Goal: Transaction & Acquisition: Purchase product/service

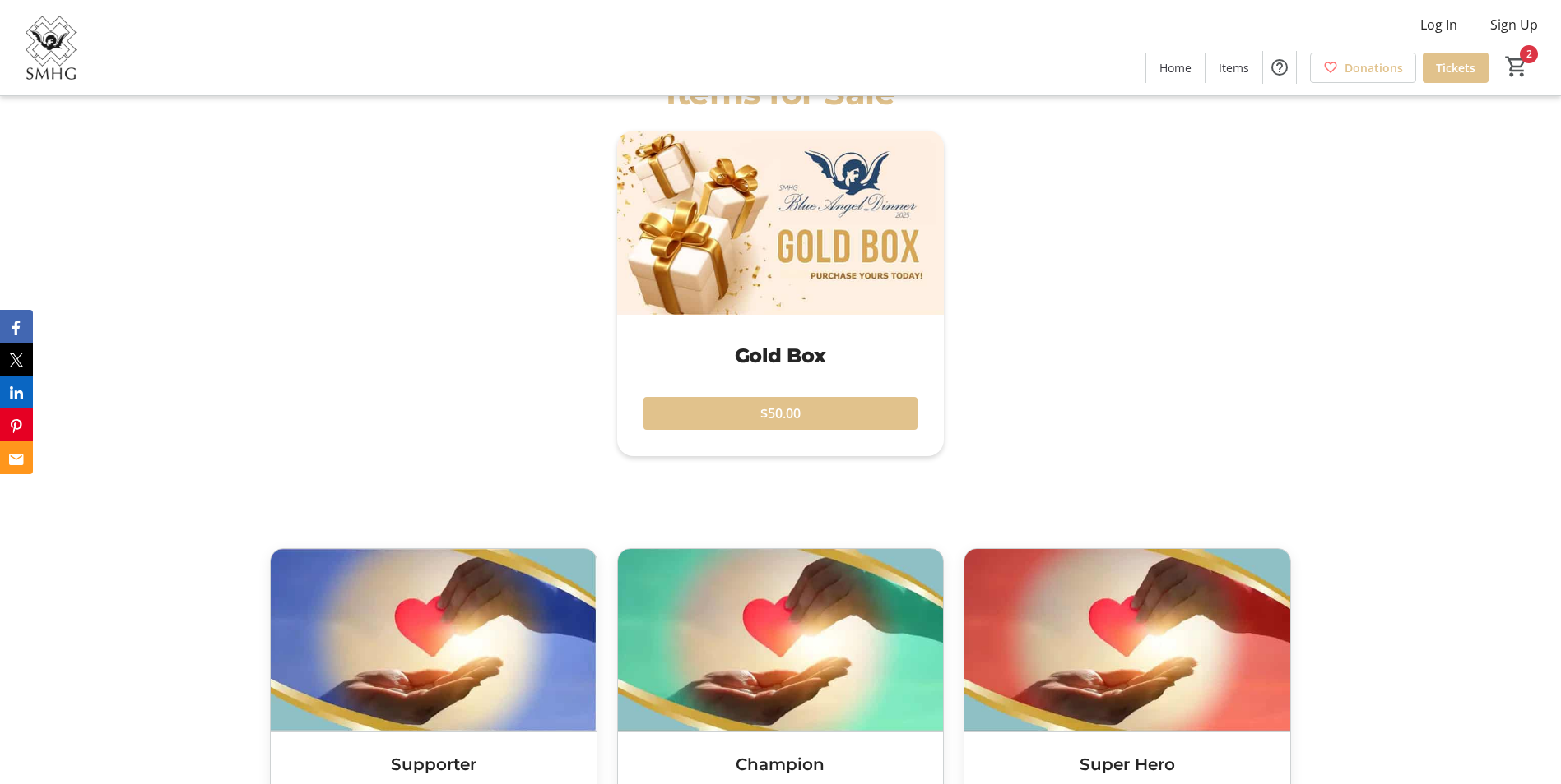
scroll to position [1809, 0]
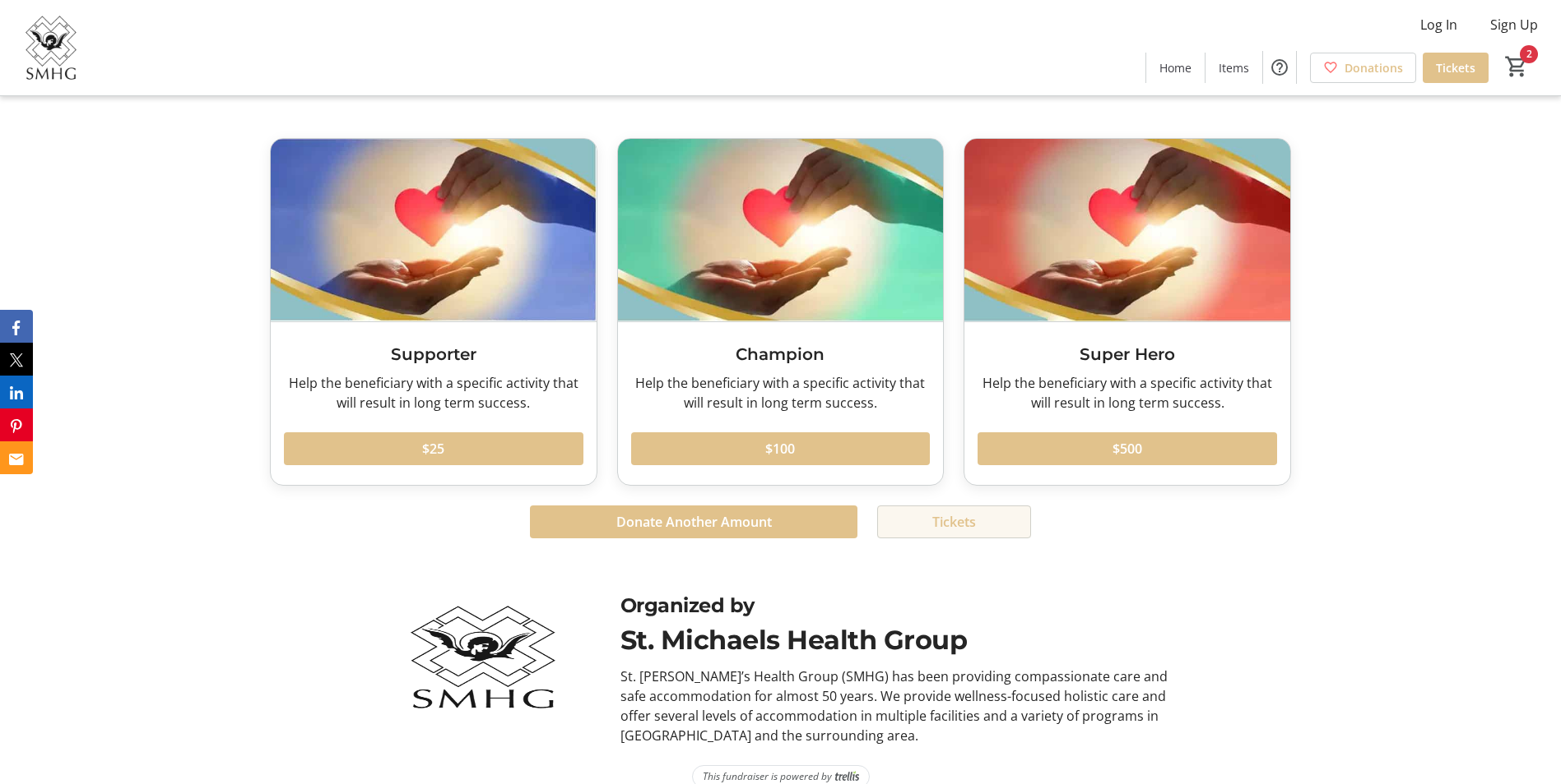
click at [990, 512] on span at bounding box center [954, 521] width 152 height 39
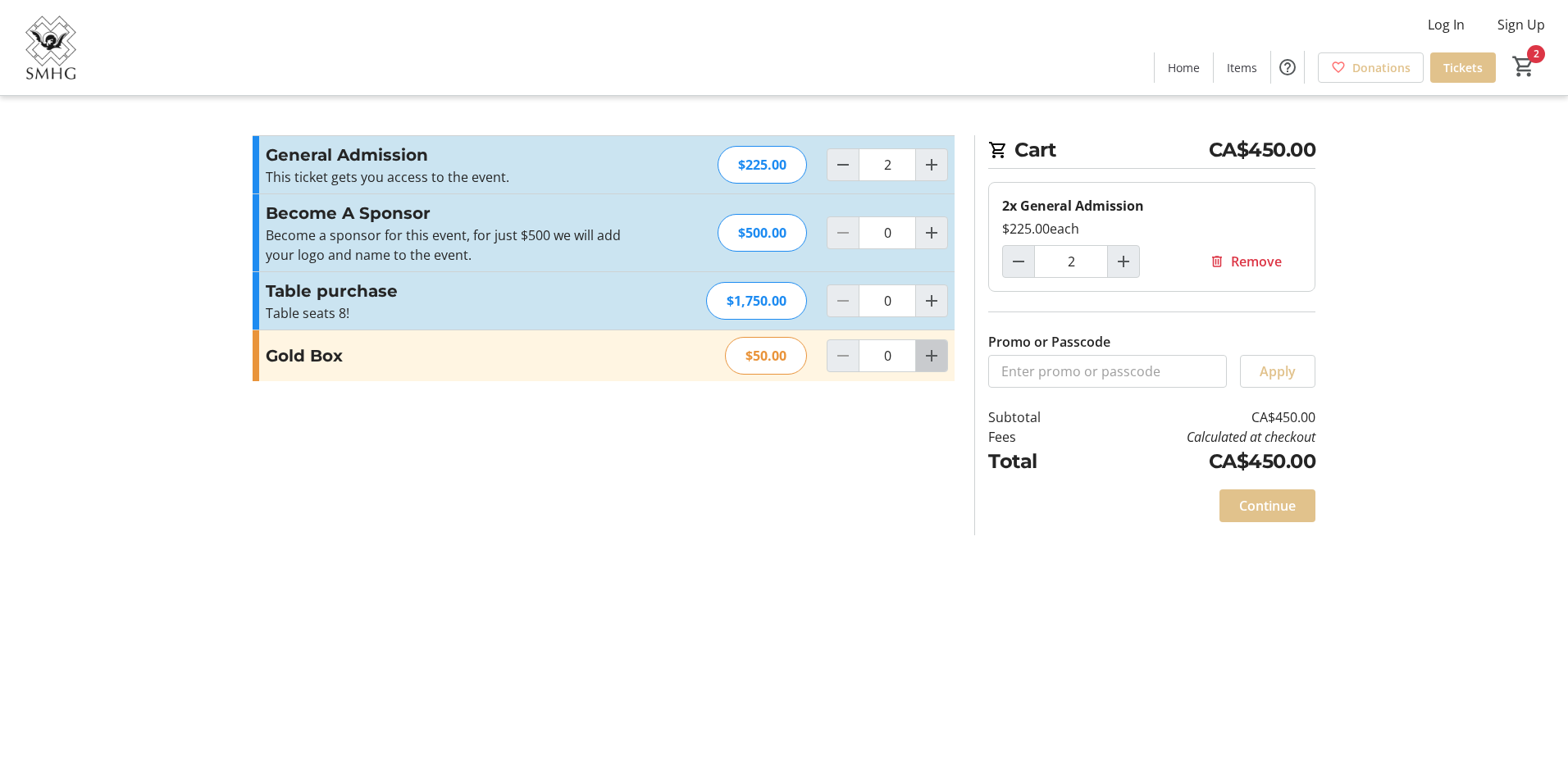
click at [935, 357] on mat-icon "Increment by one" at bounding box center [932, 356] width 20 height 20
type input "1"
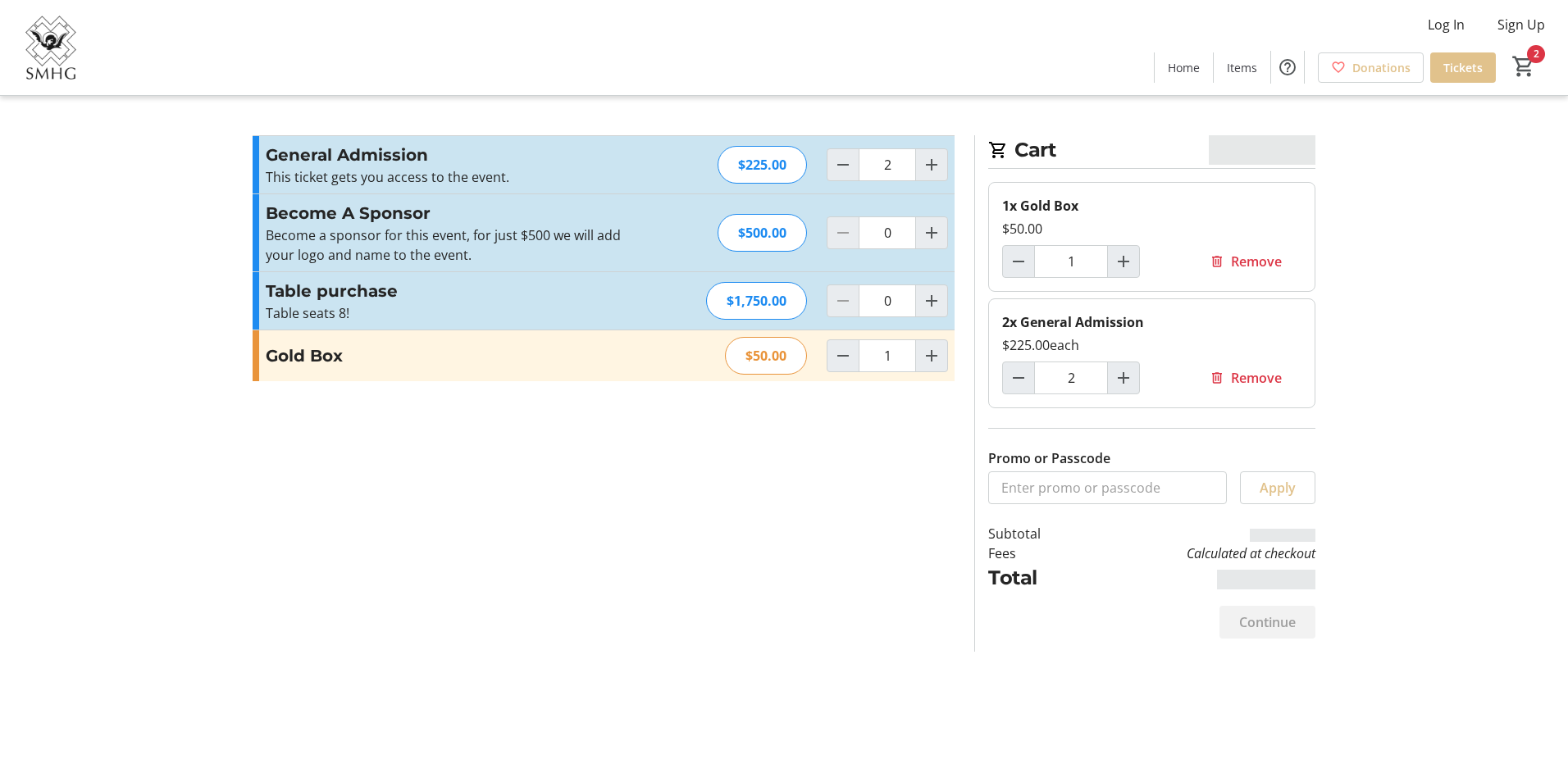
click at [783, 557] on div "Cart CA$450.00 1x Gold Box $50.00 1 Remove 2x General Admission $225.00 each 2 …" at bounding box center [784, 391] width 1082 height 782
click at [601, 463] on section "Promo or Passcode Apply General Admission This ticket gets you access to the ev…" at bounding box center [604, 393] width 722 height 517
click at [884, 587] on section "Promo or Passcode Apply General Admission This ticket gets you access to the ev…" at bounding box center [604, 393] width 722 height 517
click at [1258, 621] on span "Continue" at bounding box center [1268, 623] width 57 height 20
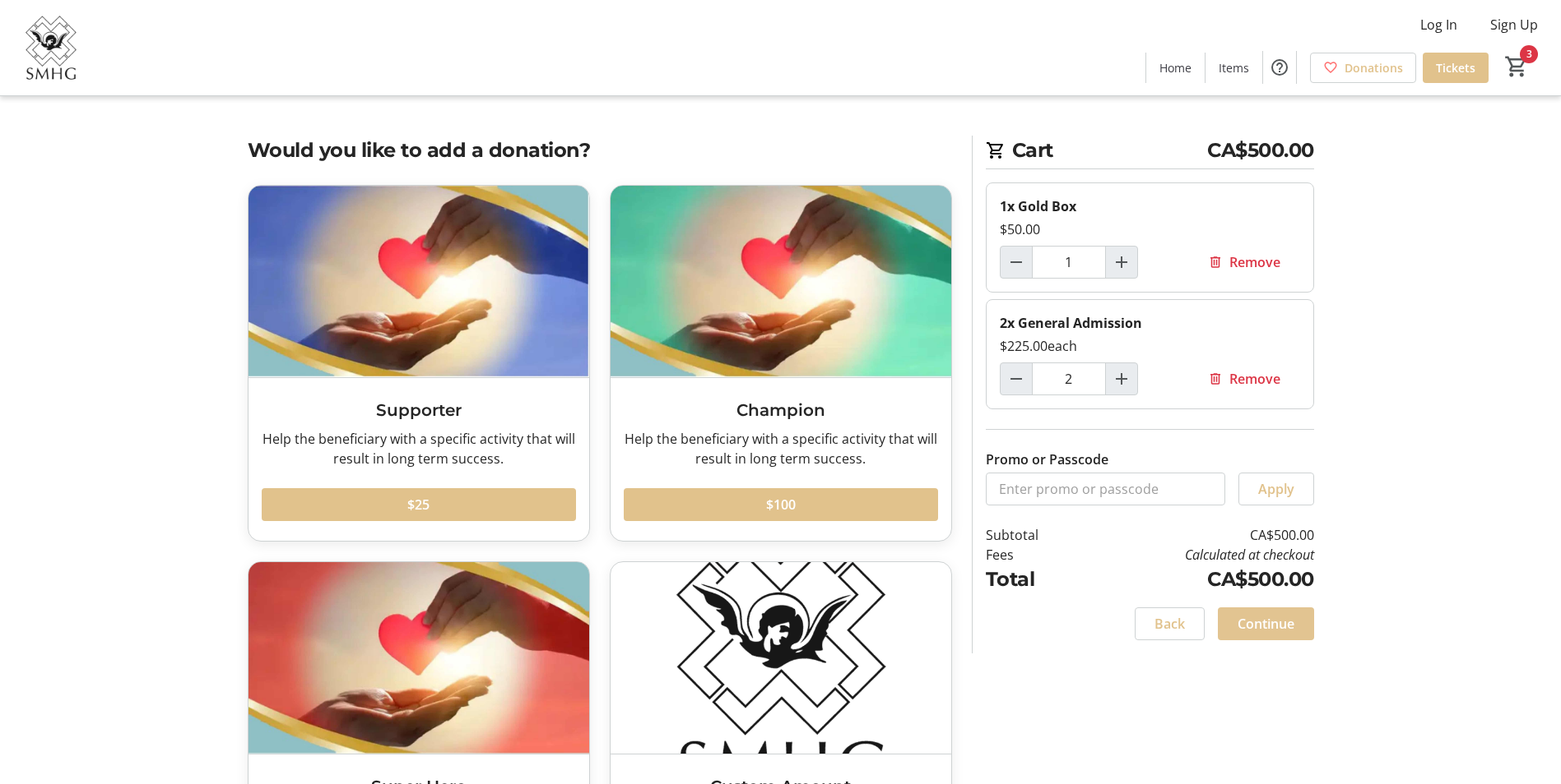
click at [1276, 610] on span at bounding box center [1266, 623] width 96 height 39
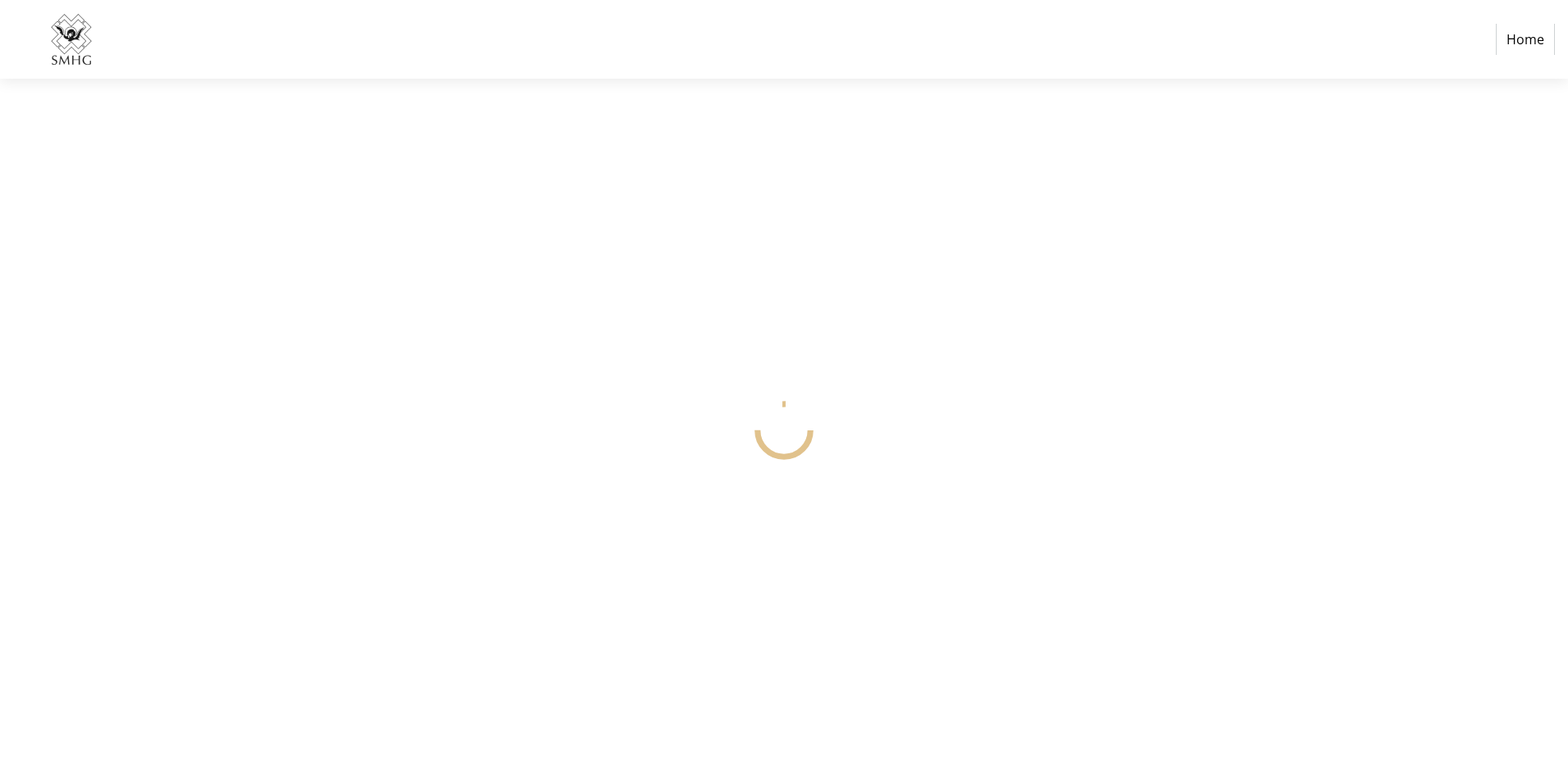
select select "CA"
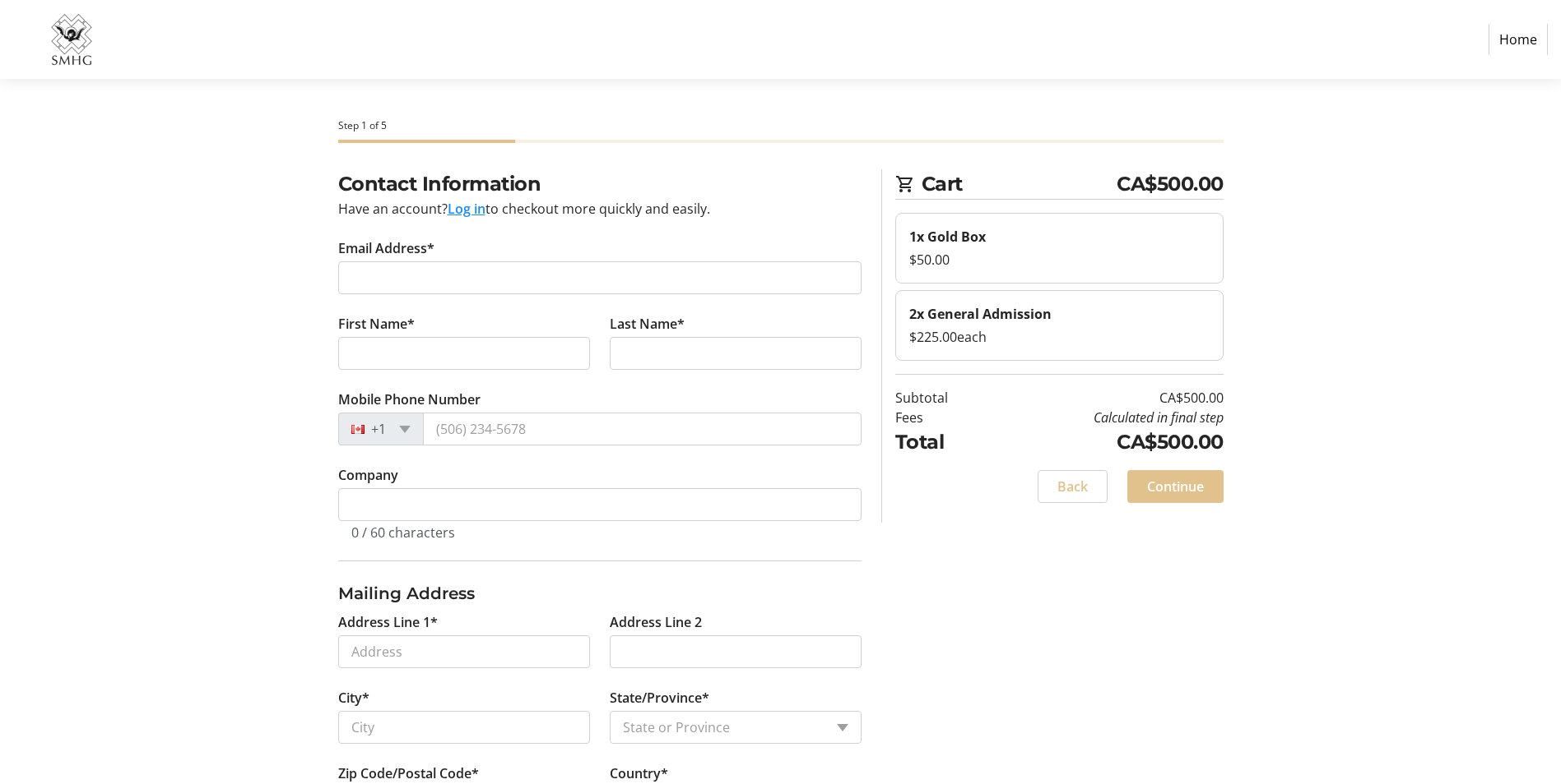
click at [705, 296] on tr-form-field "Email Address*" at bounding box center [600, 276] width 524 height 76
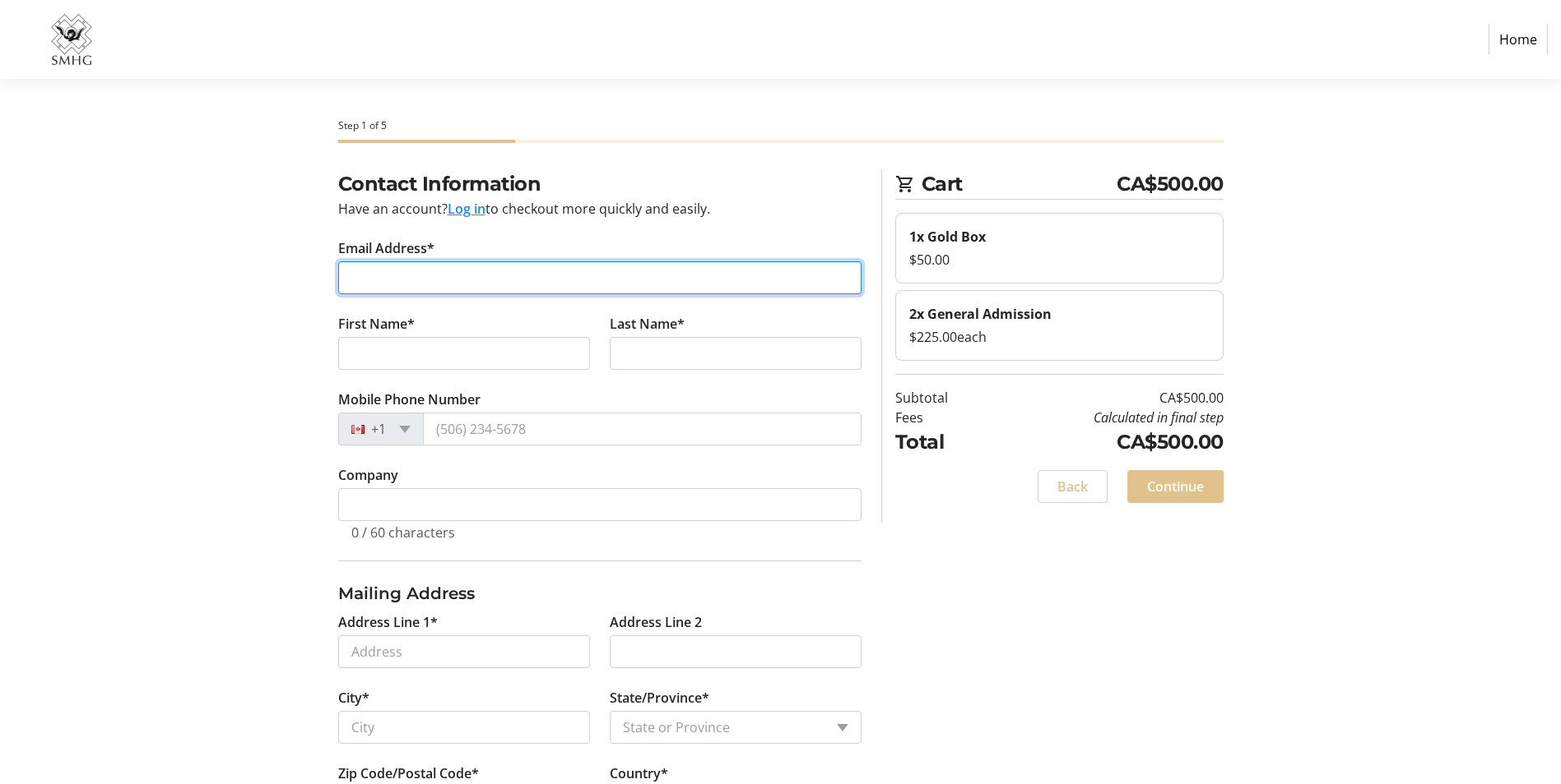
click at [704, 263] on input "Email Address*" at bounding box center [600, 278] width 524 height 33
type input "[PERSON_NAME][EMAIL_ADDRESS][DOMAIN_NAME]"
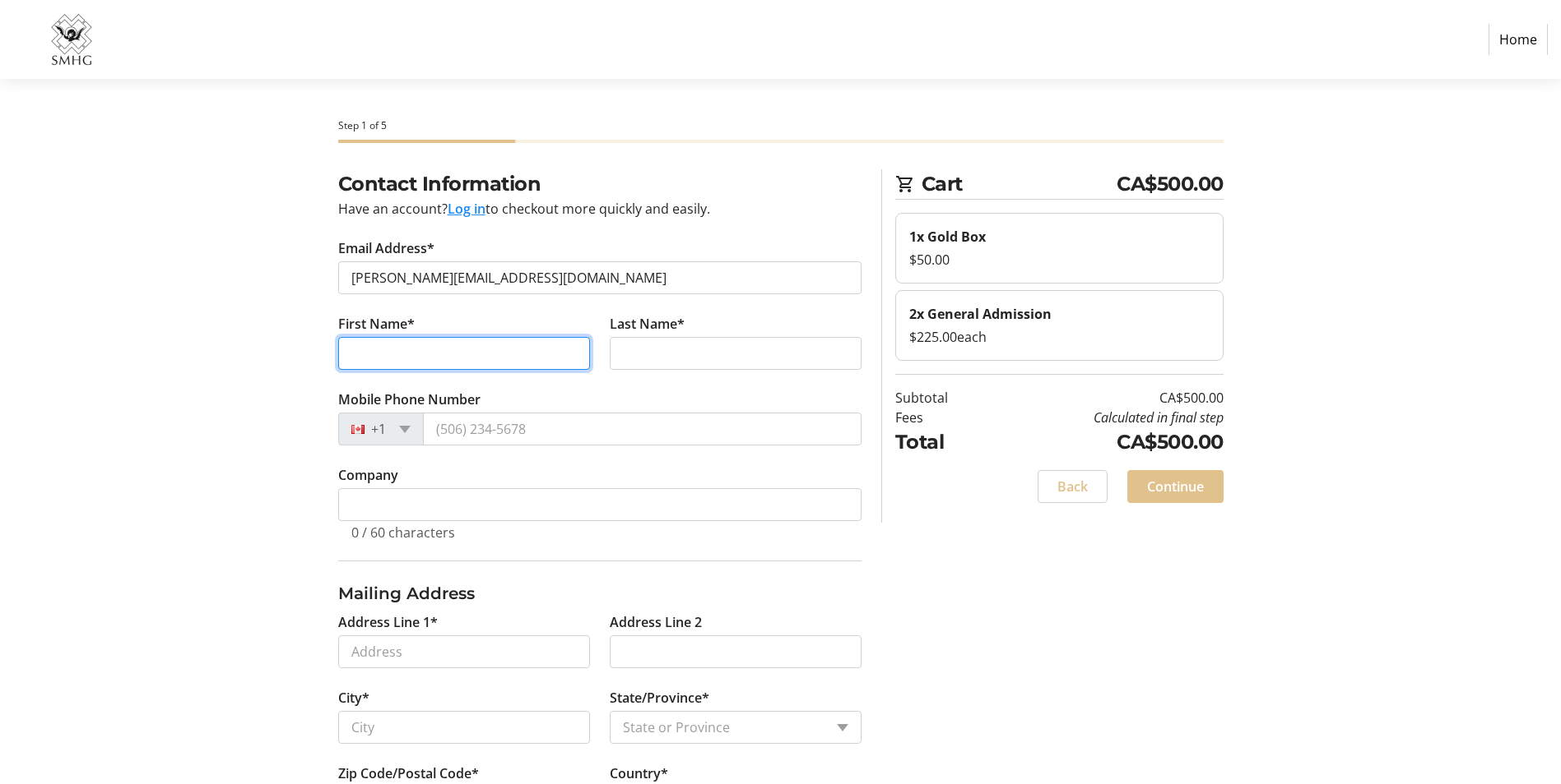
type input "[PERSON_NAME]"
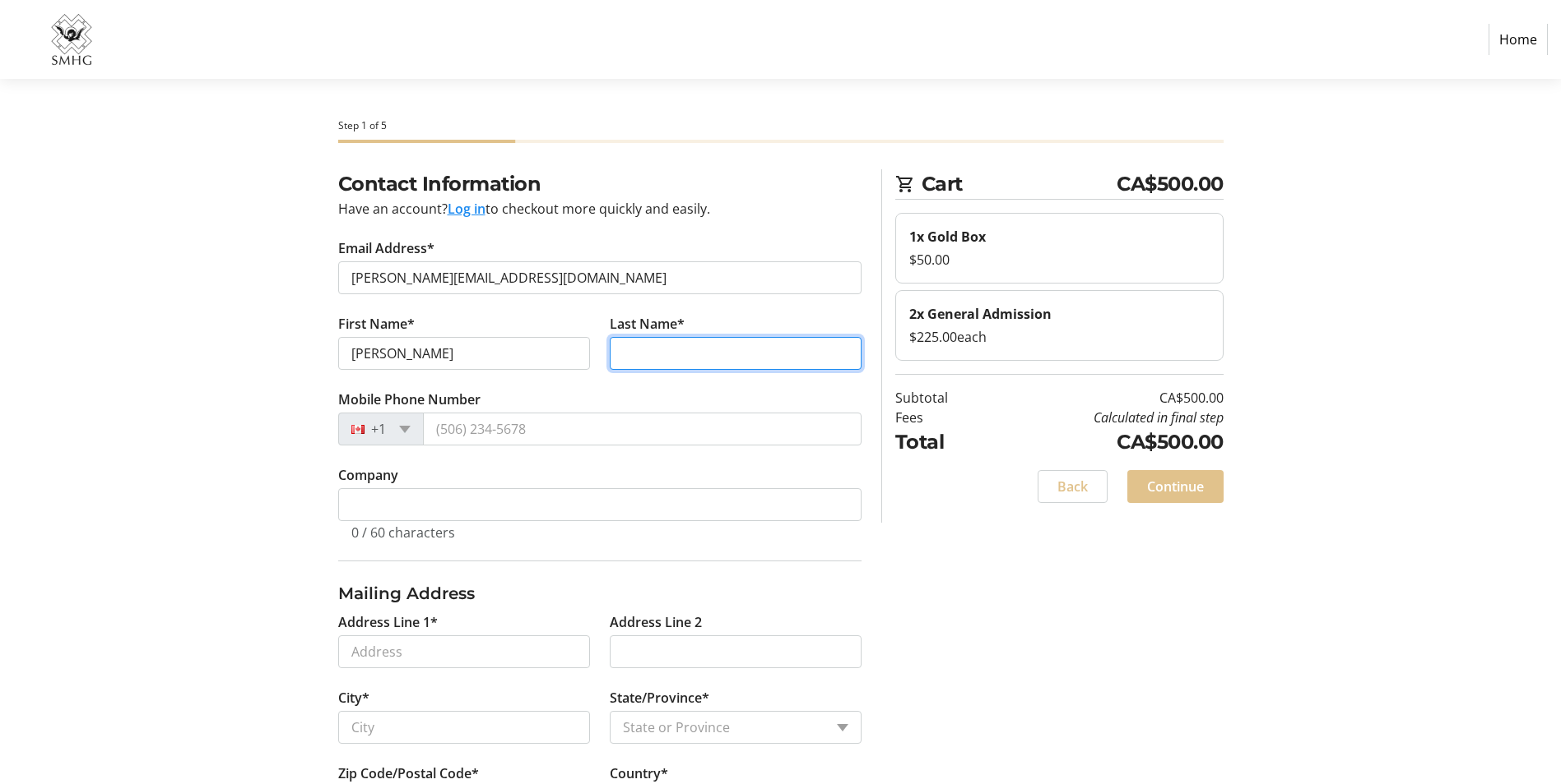
type input "[PERSON_NAME]"
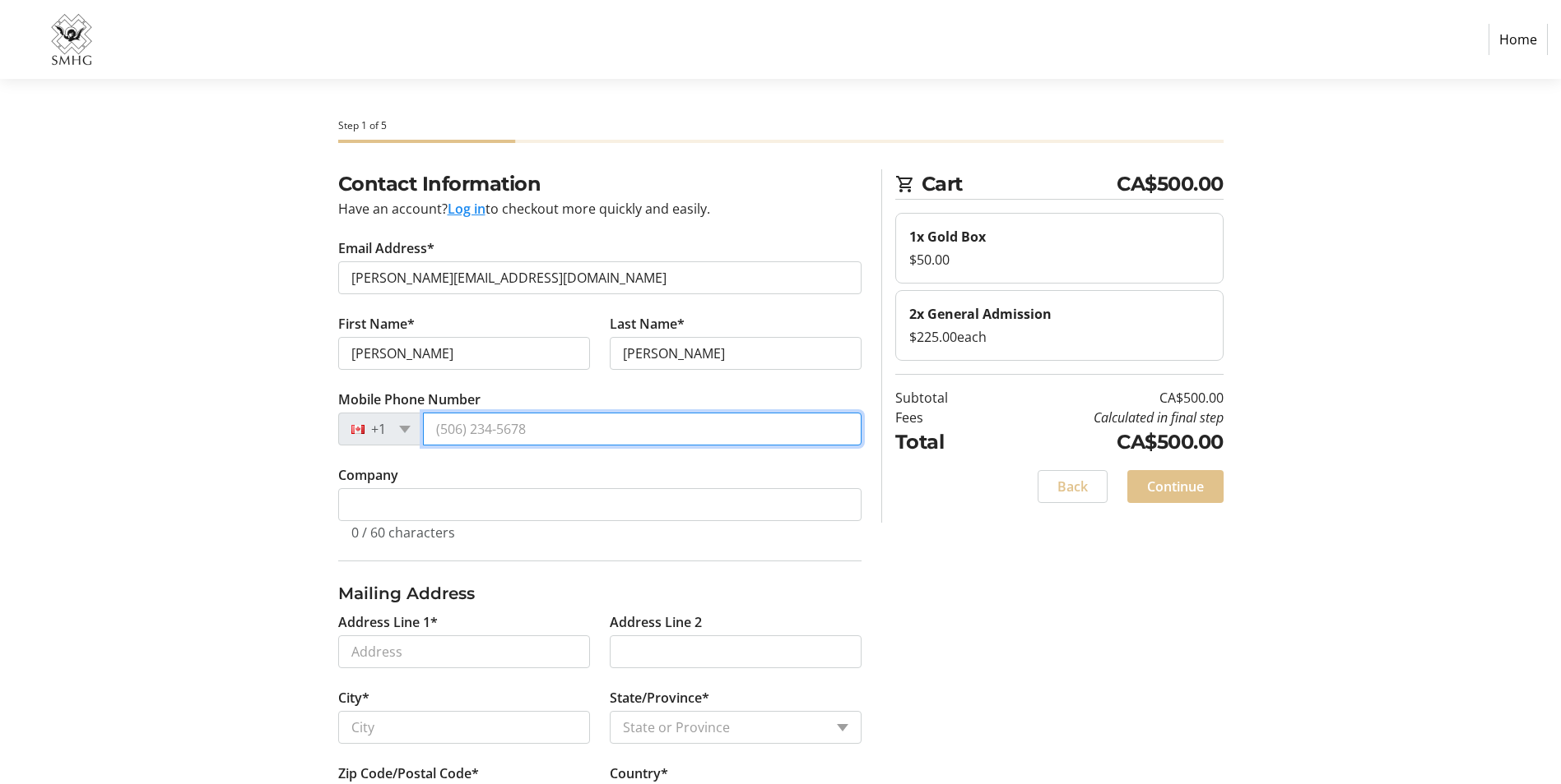
type input "[PHONE_NUMBER]"
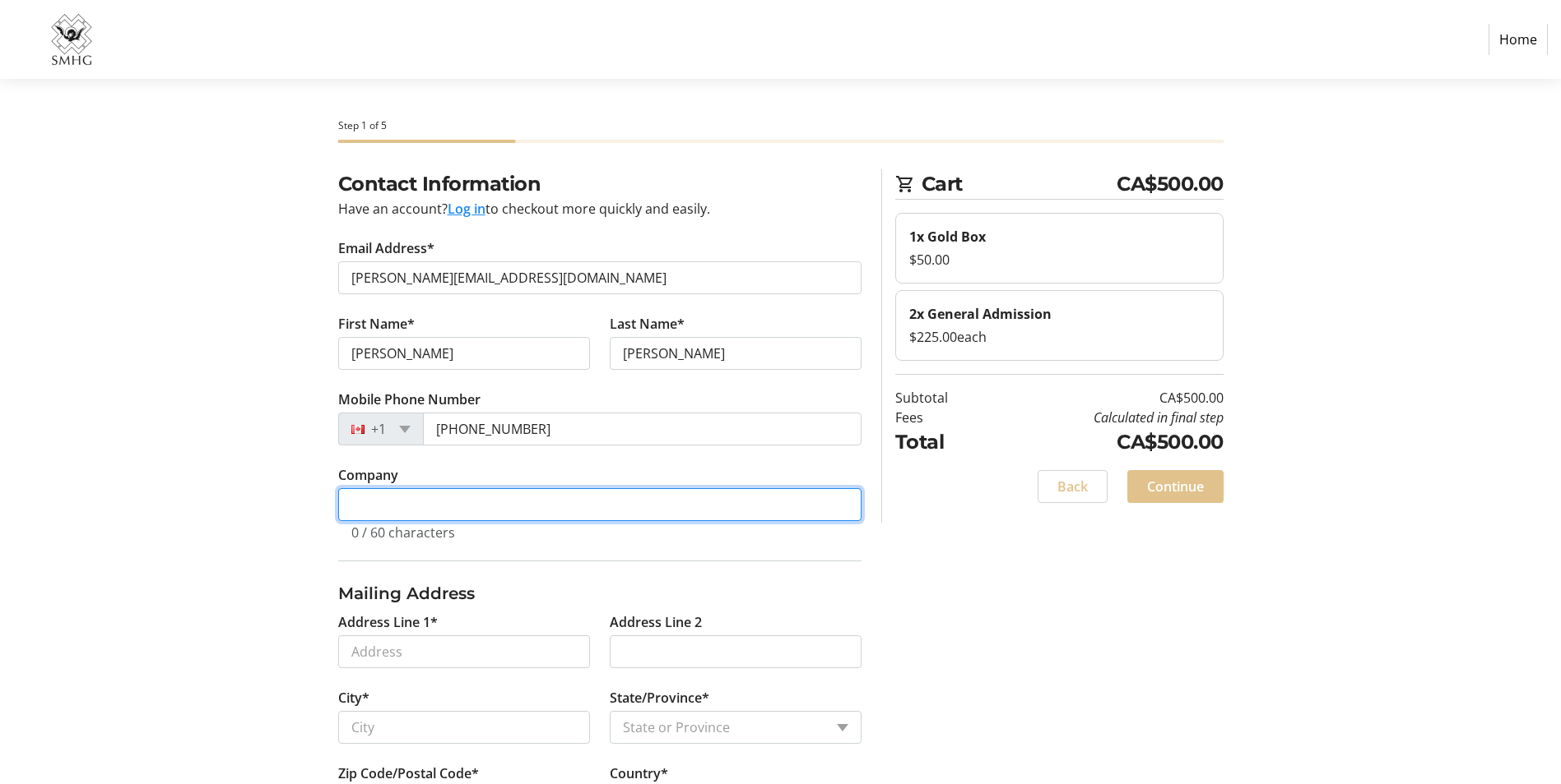
type input "[GEOGRAPHIC_DATA], [GEOGRAPHIC_DATA], [GEOGRAPHIC_DATA]"
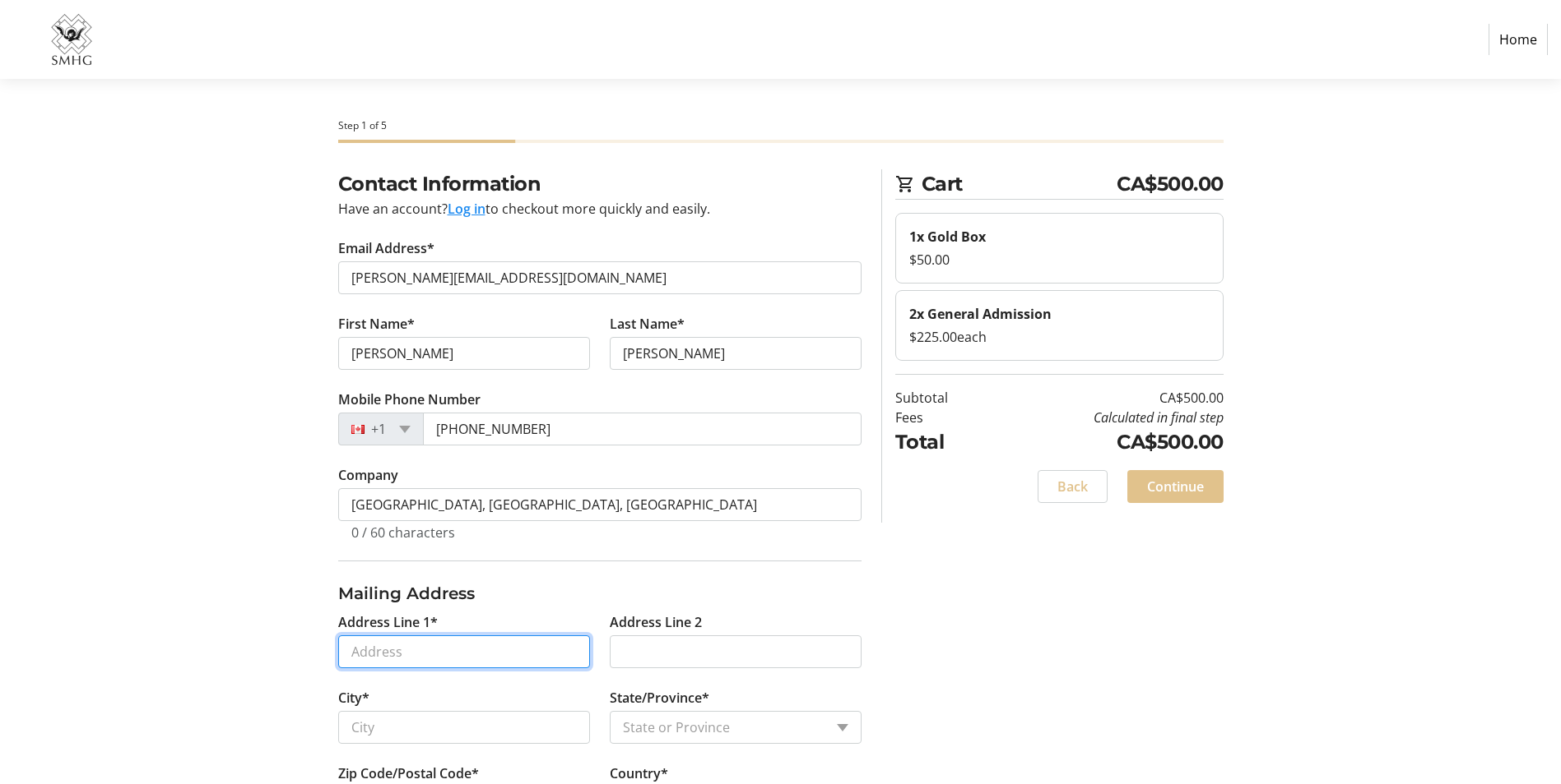
type input "[STREET_ADDRESS]"
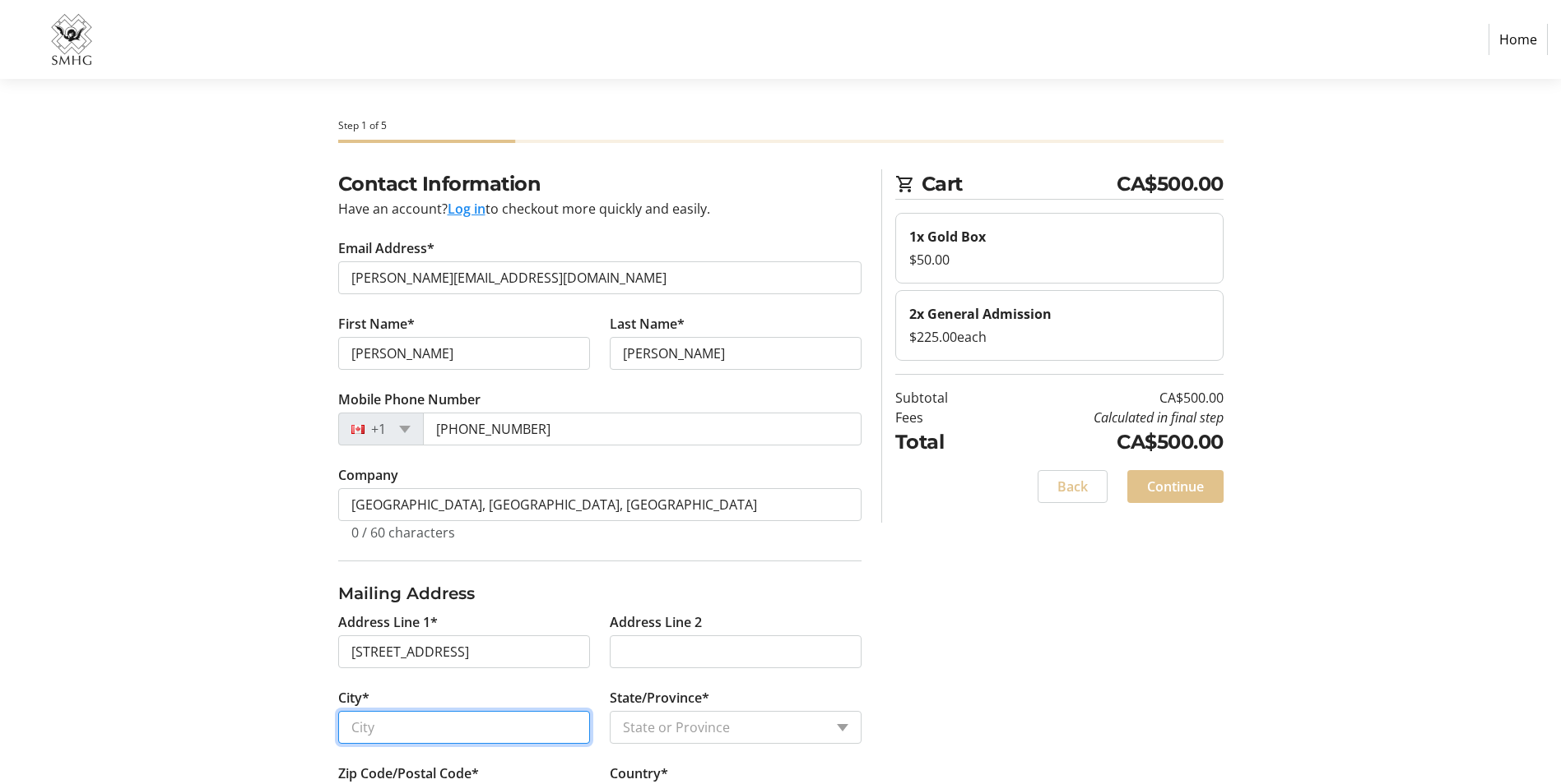
type input "[GEOGRAPHIC_DATA]"
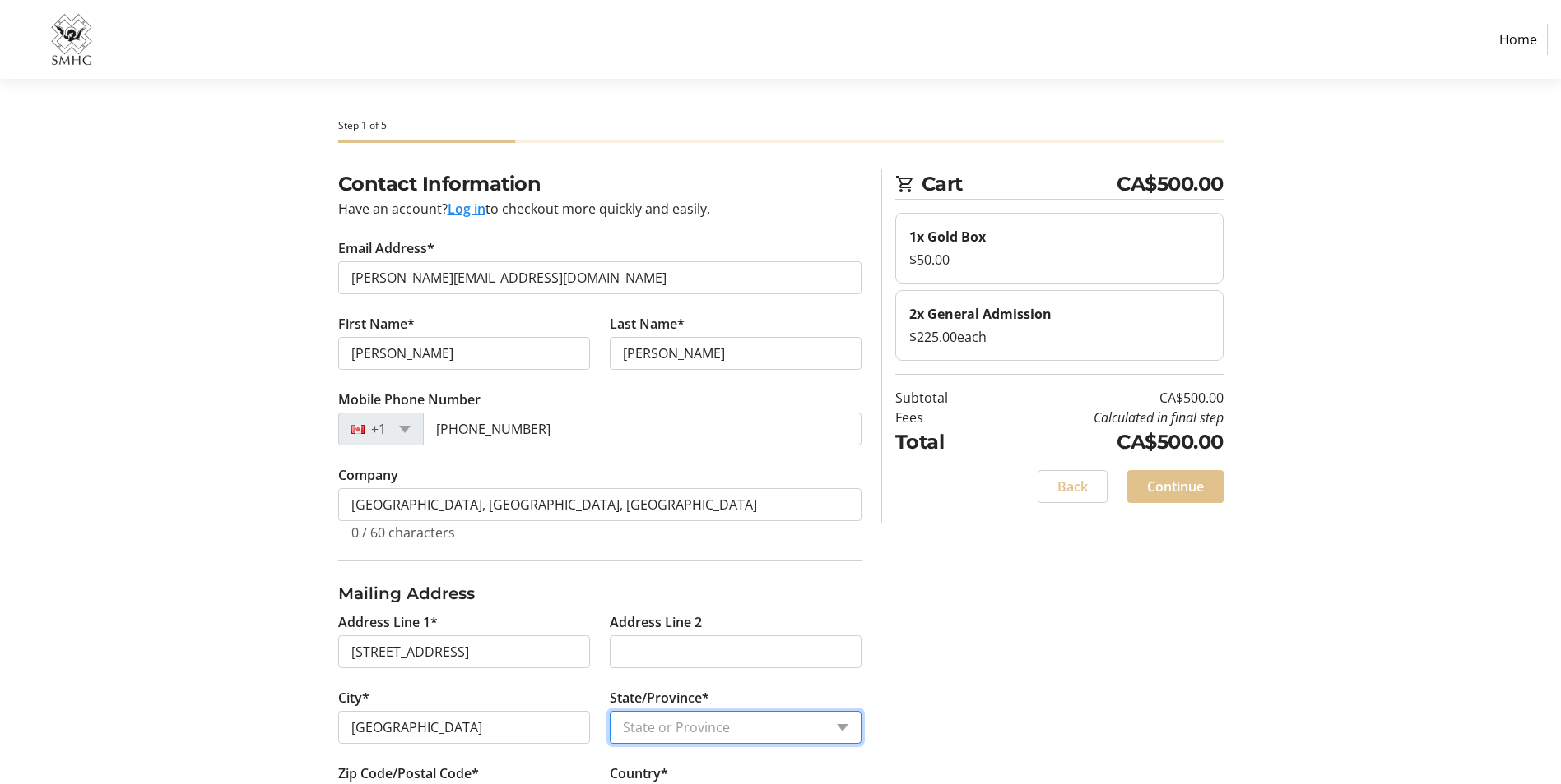
select select "AB"
type input "T5C 1T9"
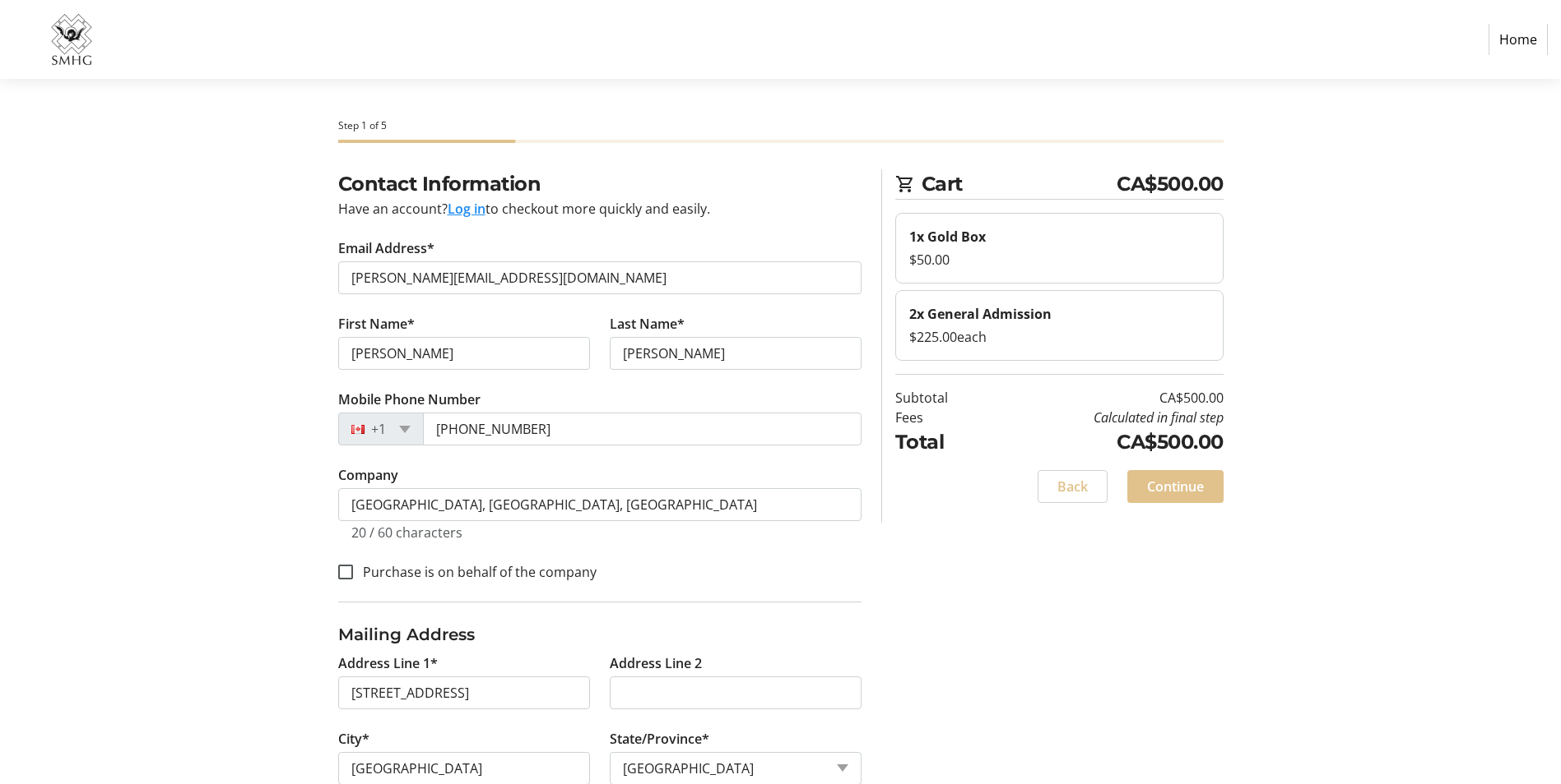
click at [114, 399] on section "Step 1 of 5 Cart CA$500.00 1x Gold Box $50.00 2x General Admission $225.00 each…" at bounding box center [780, 490] width 1561 height 822
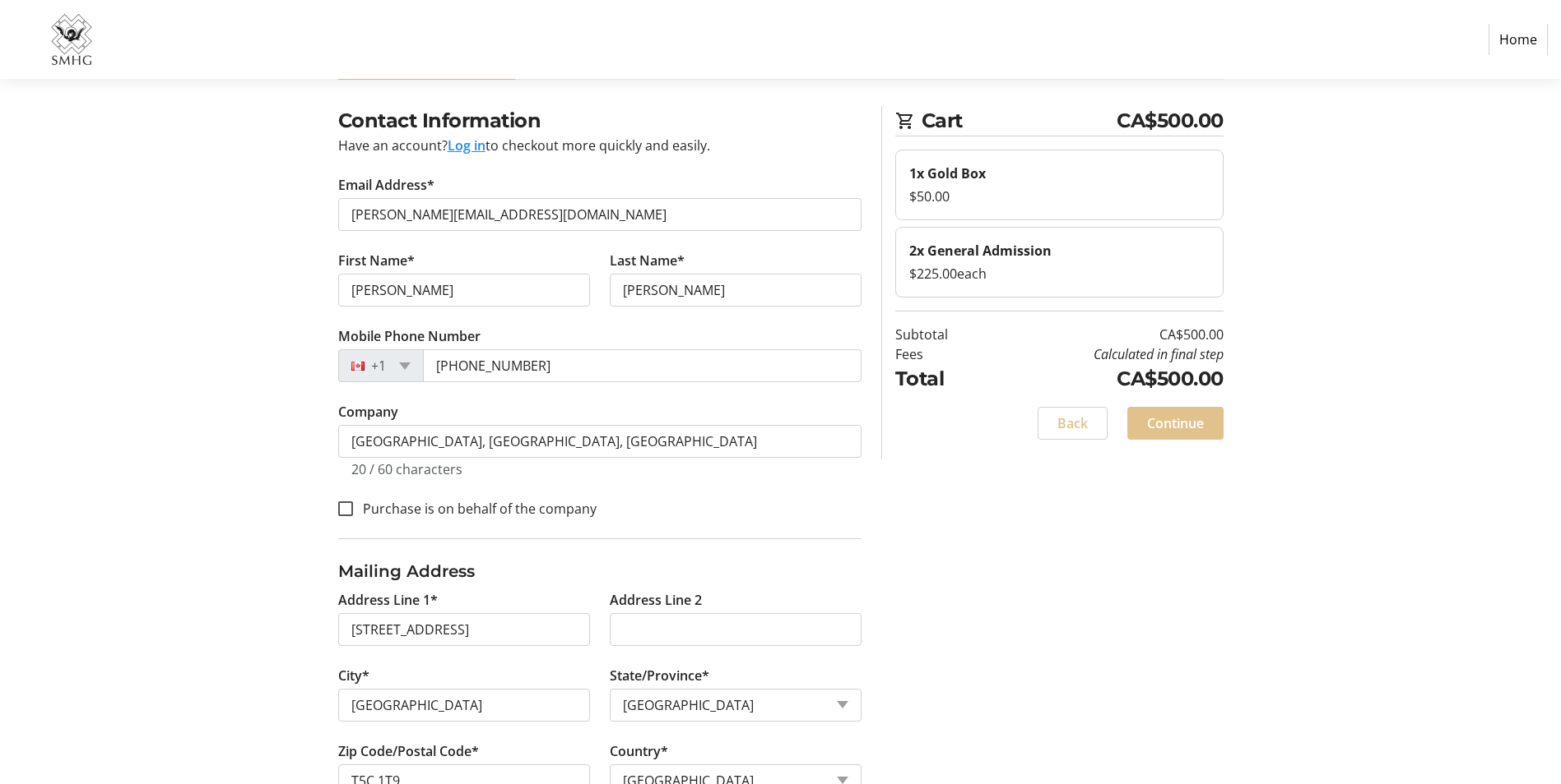
scroll to position [116, 0]
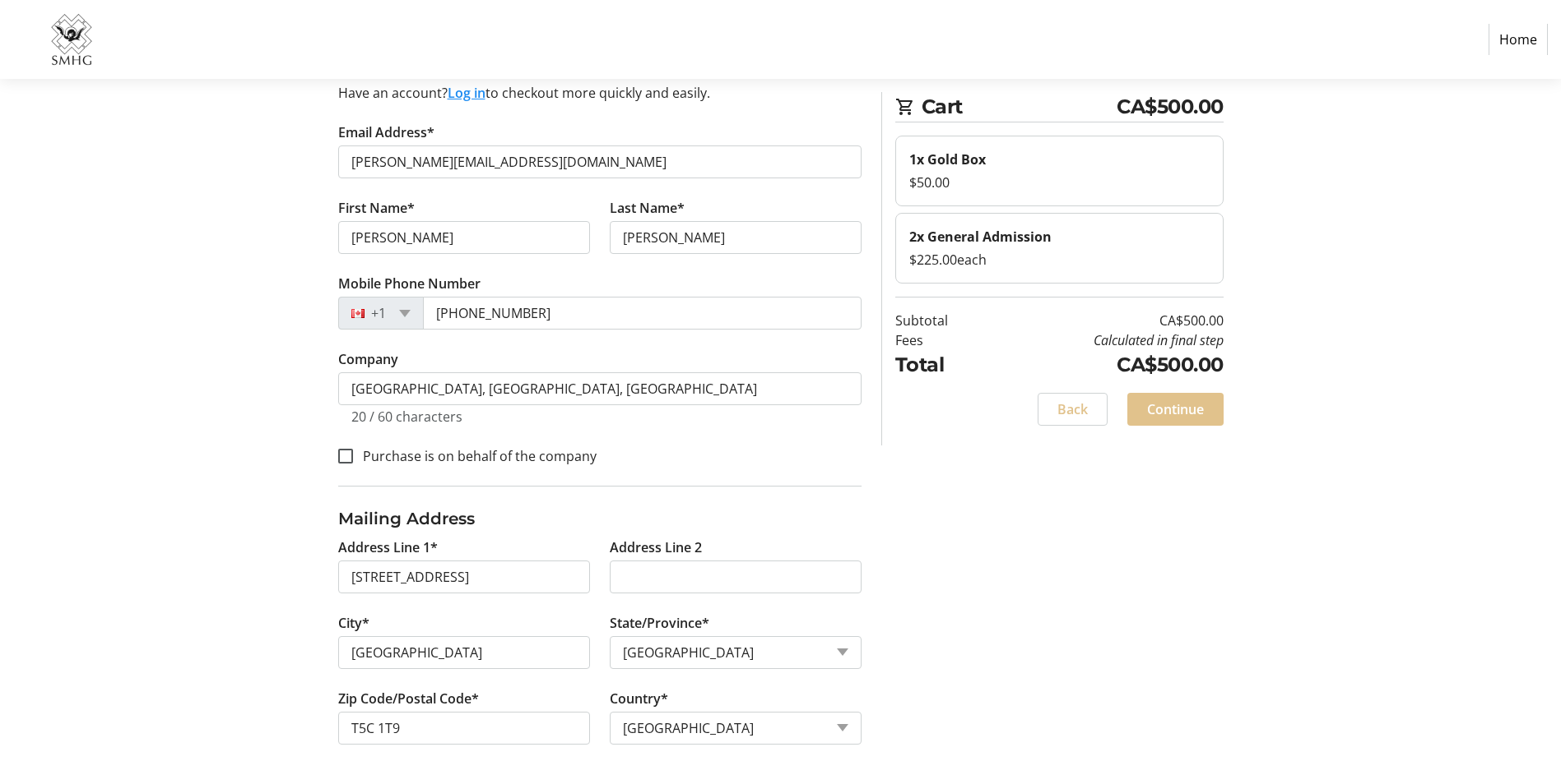
click at [1005, 706] on div "Contact Information Have an account? Log in to checkout more quickly and easily…" at bounding box center [780, 419] width 1086 height 731
click at [1179, 399] on span at bounding box center [1175, 409] width 96 height 39
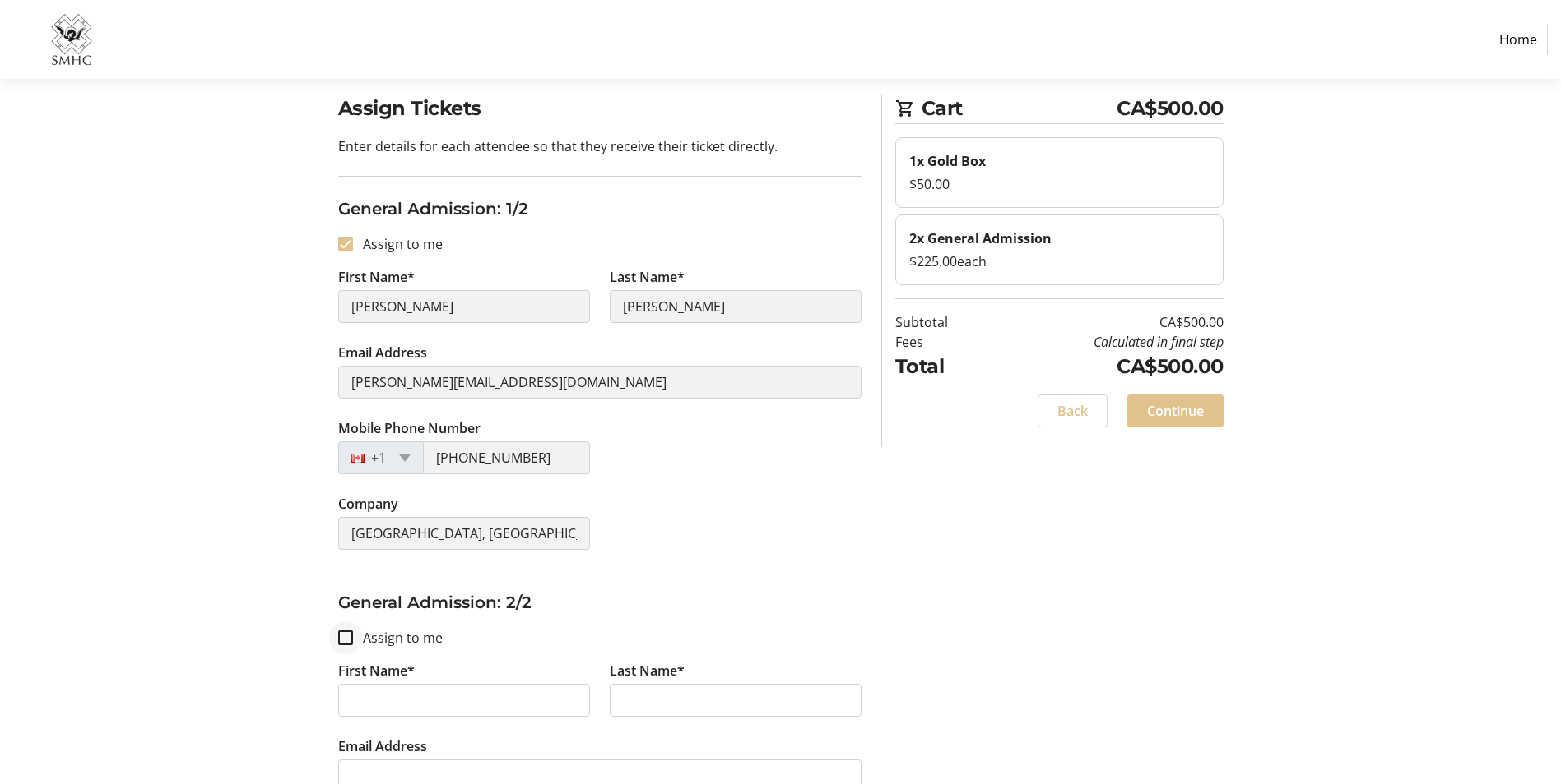
scroll to position [164, 0]
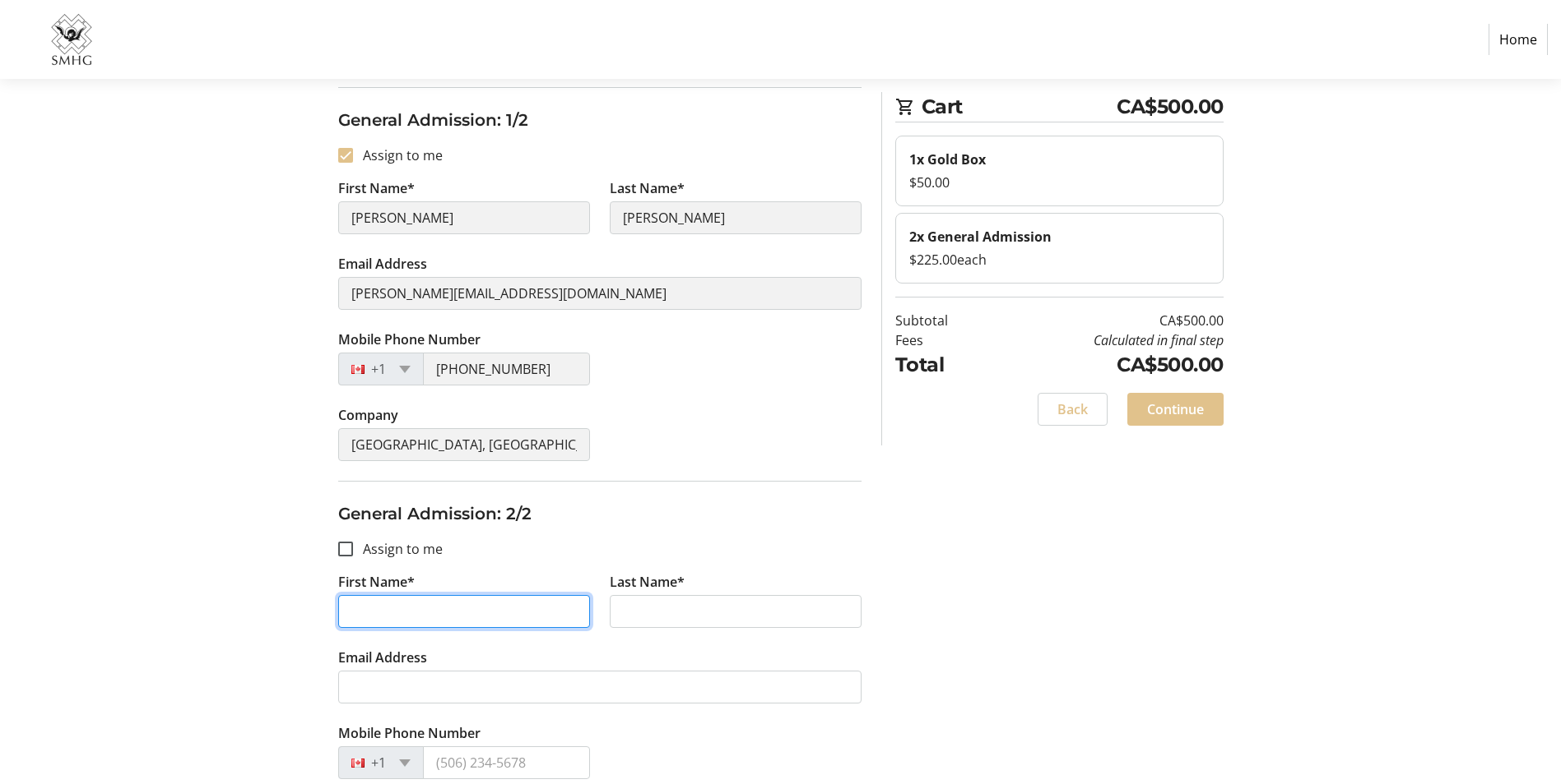
click at [374, 609] on input "First Name*" at bounding box center [464, 612] width 252 height 33
type input "[PERSON_NAME]"
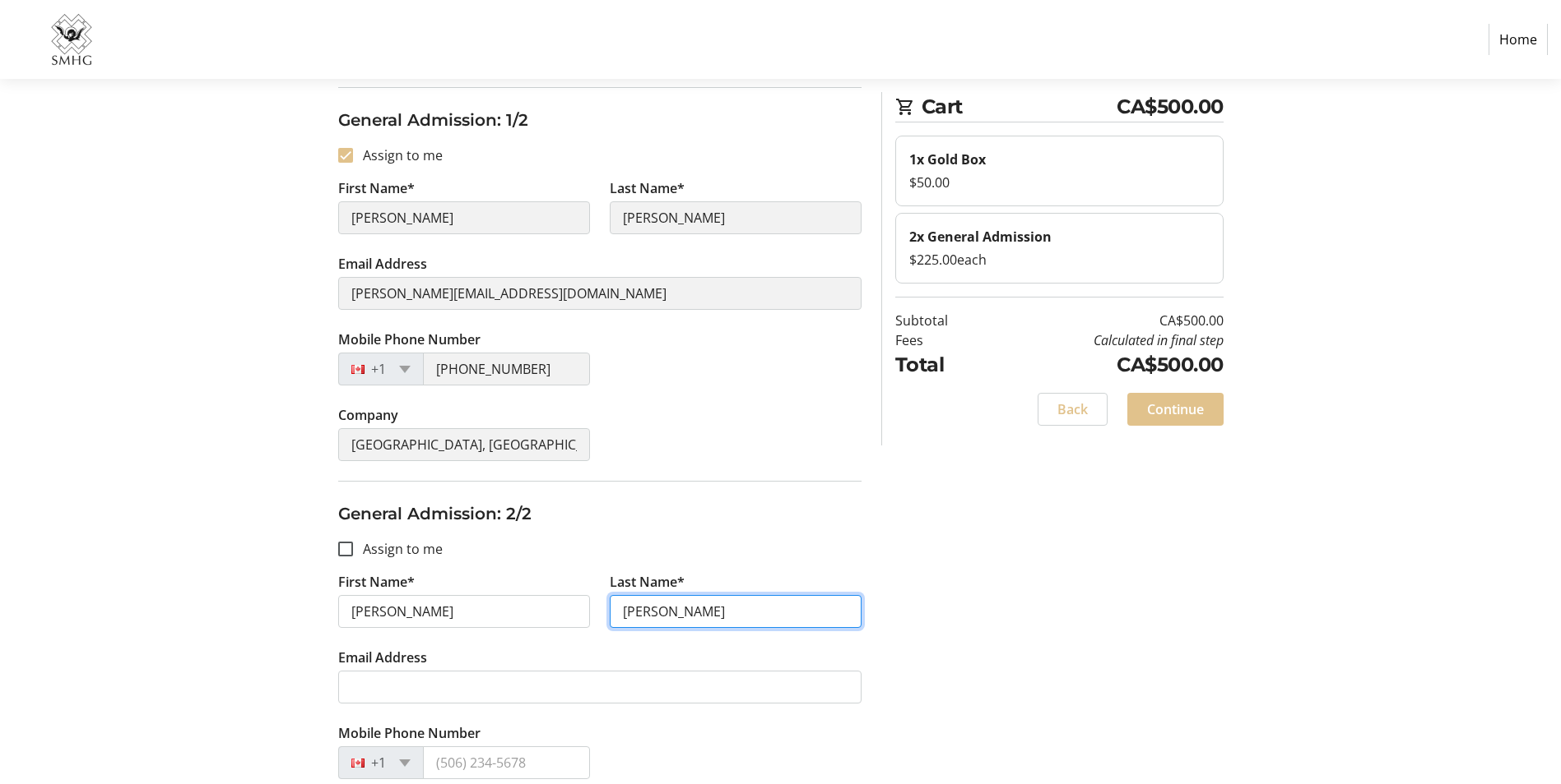
type input "[PERSON_NAME]"
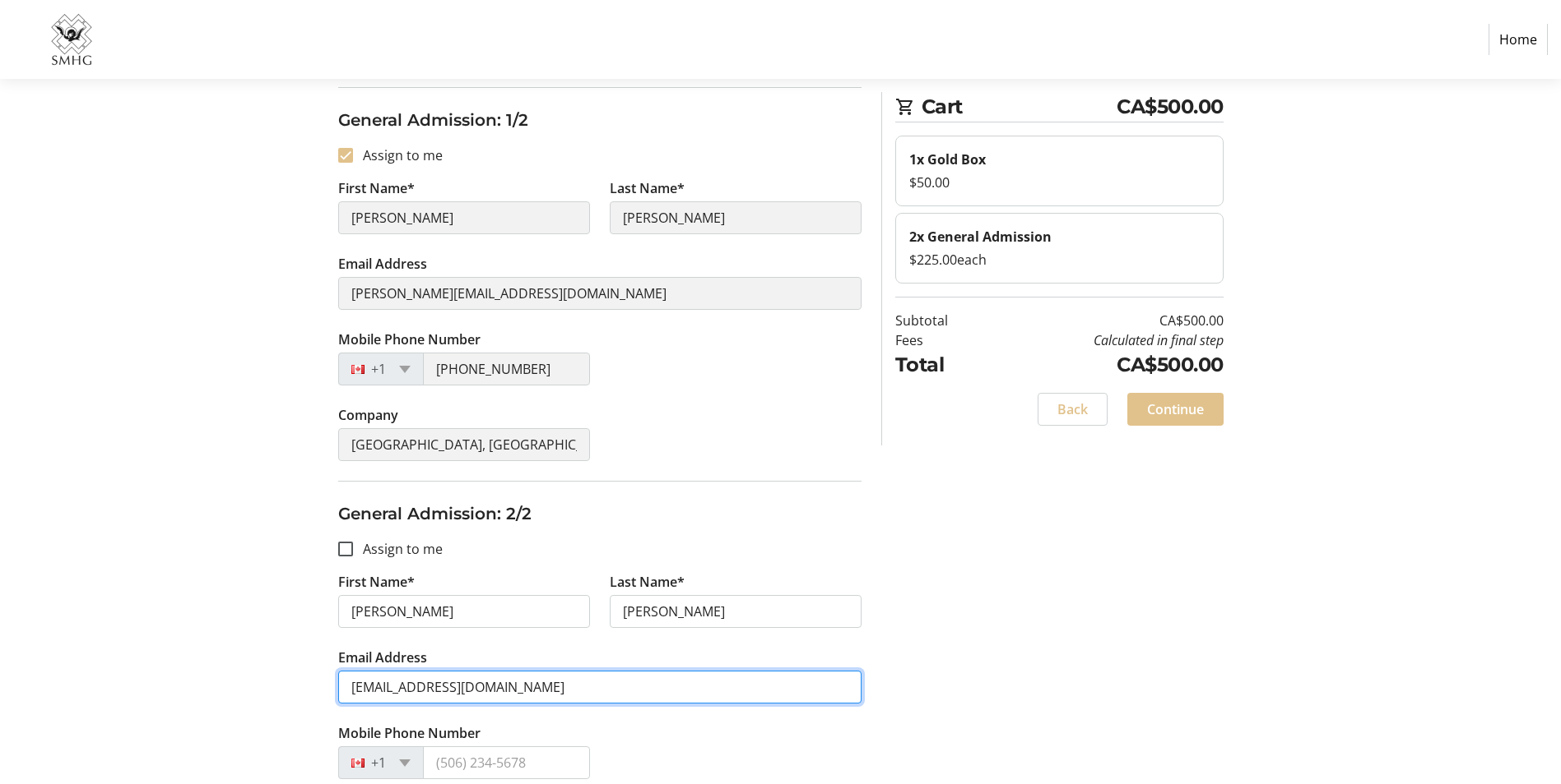
type input "[EMAIL_ADDRESS][DOMAIN_NAME]"
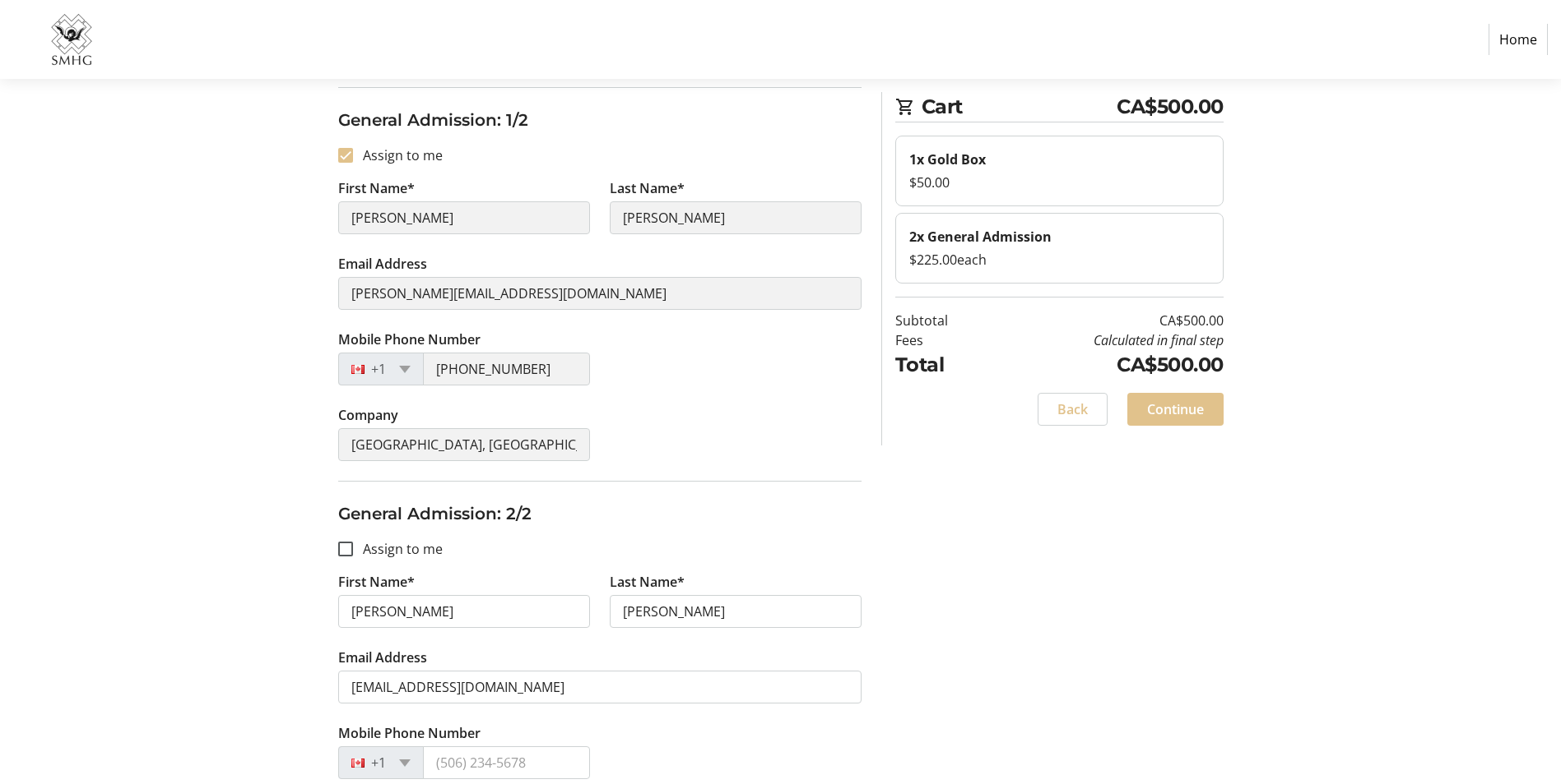
click at [473, 745] on tr-form-field "Mobile Phone Number +1" at bounding box center [464, 761] width 271 height 76
click at [497, 751] on input "Mobile Phone Number" at bounding box center [506, 763] width 167 height 33
click at [703, 768] on div "Mobile Phone Number +1" at bounding box center [600, 761] width 543 height 76
click at [535, 753] on input "Mobile Phone Number" at bounding box center [506, 763] width 167 height 33
type input "[PHONE_NUMBER]"
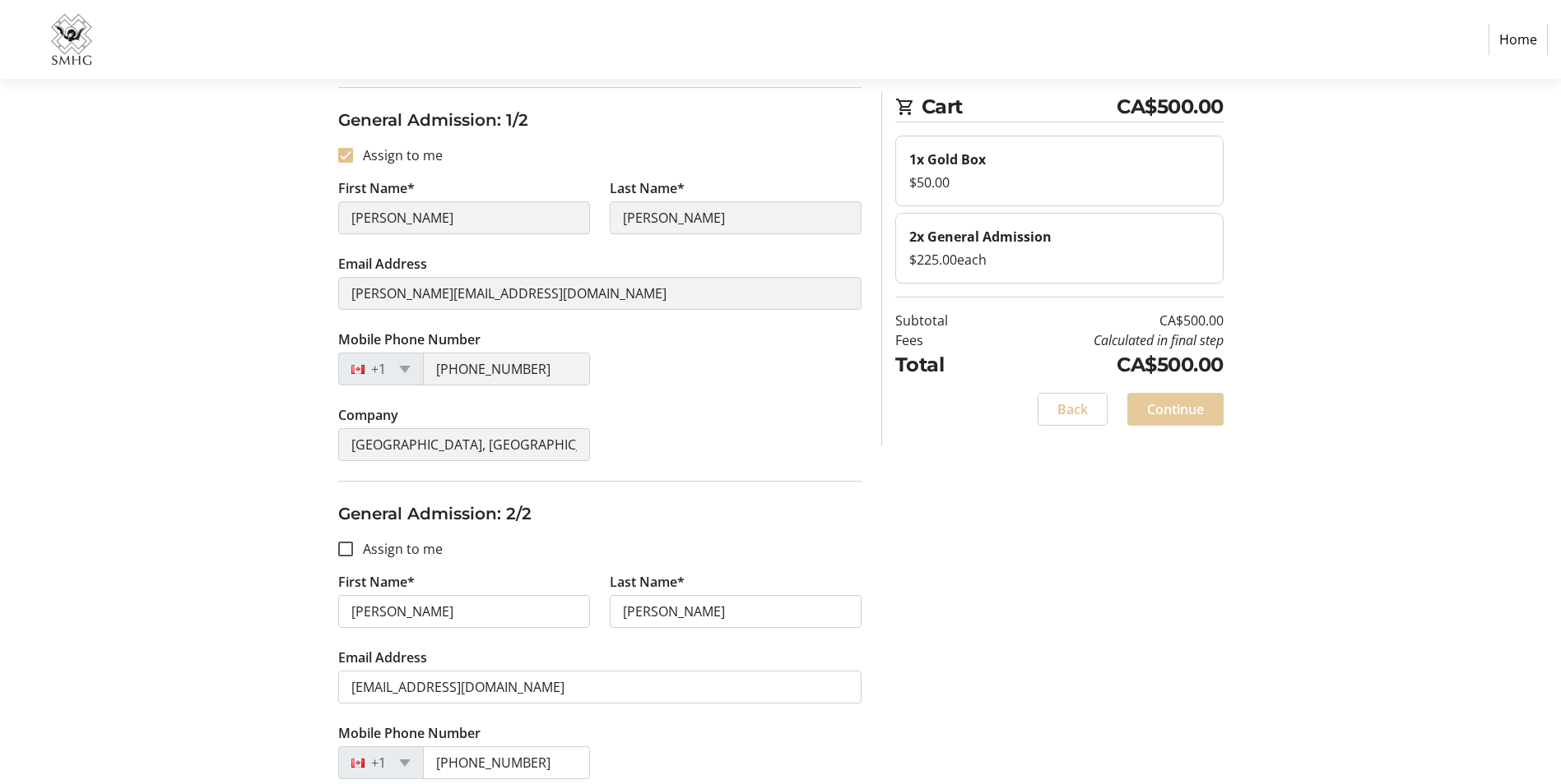
click at [1204, 403] on span at bounding box center [1175, 409] width 96 height 39
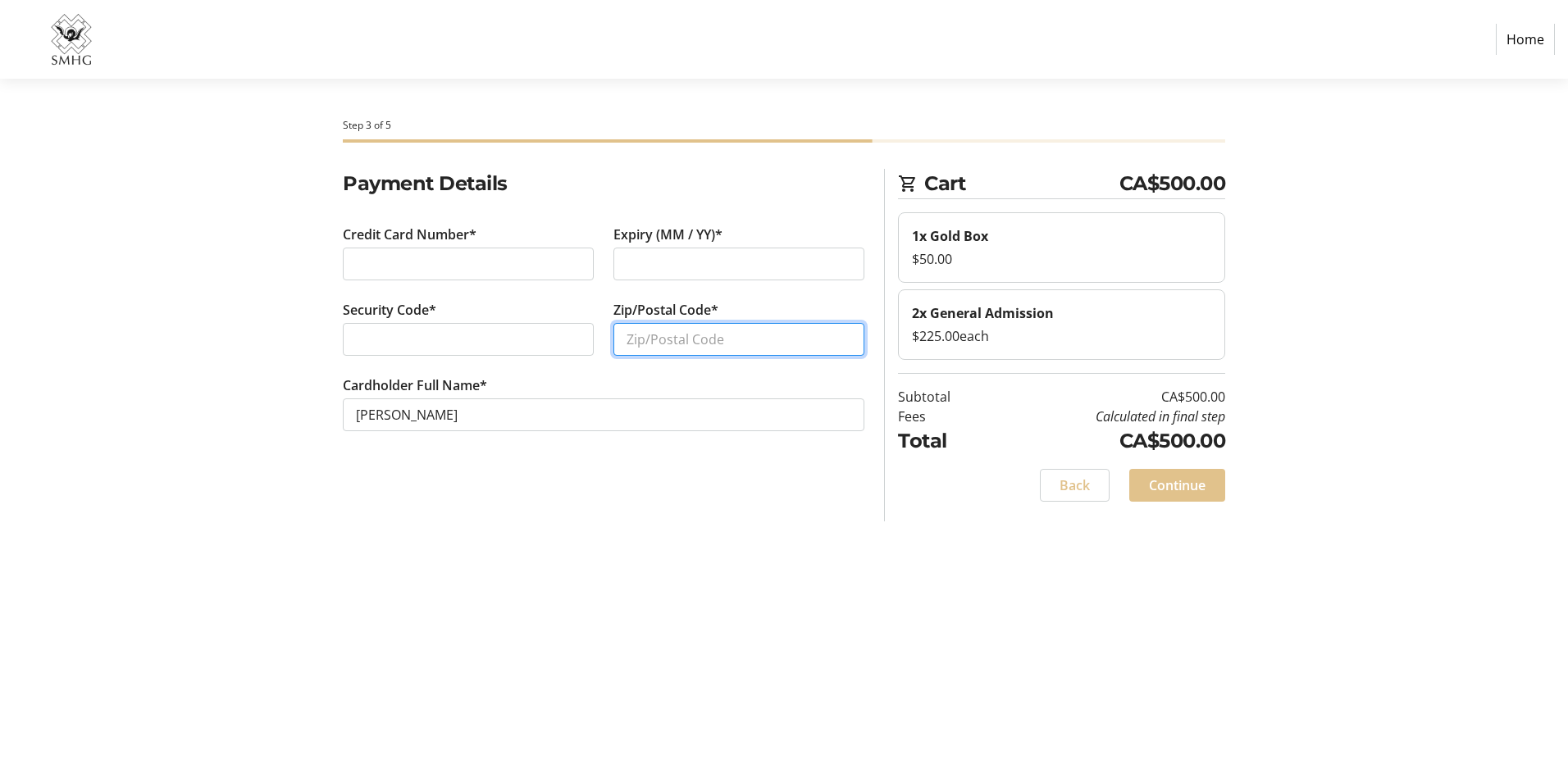
click at [690, 333] on input "Zip/Postal Code*" at bounding box center [739, 340] width 251 height 33
type input "T5C1T9"
click at [558, 551] on div "Step 3 of 5 Cart CA$500.00 1x Gold Box $50.00 2x General Admission $225.00 each…" at bounding box center [784, 430] width 1082 height 703
click at [1174, 476] on span "Continue" at bounding box center [1177, 486] width 57 height 20
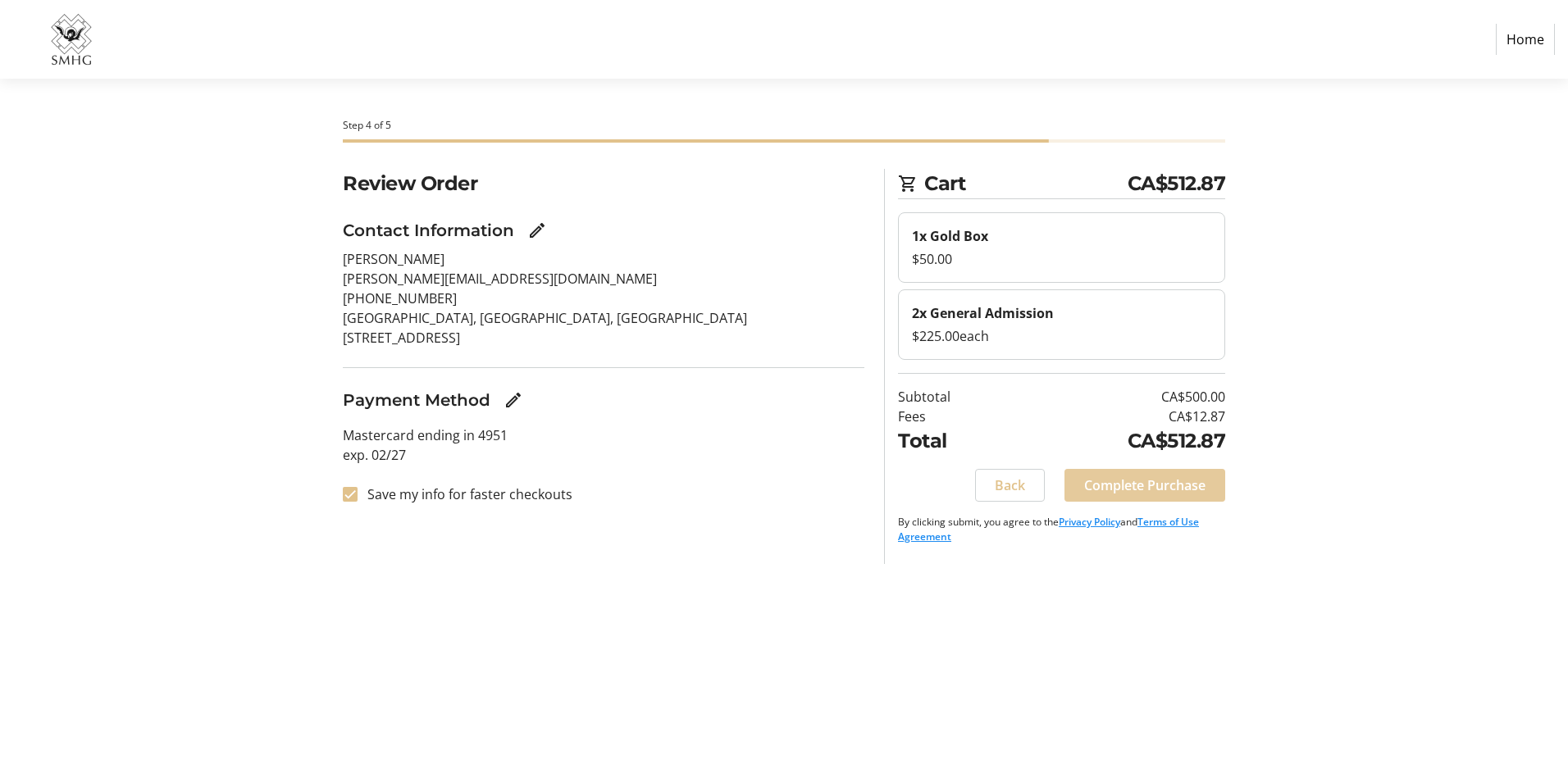
click at [1186, 479] on span "Complete Purchase" at bounding box center [1145, 486] width 122 height 20
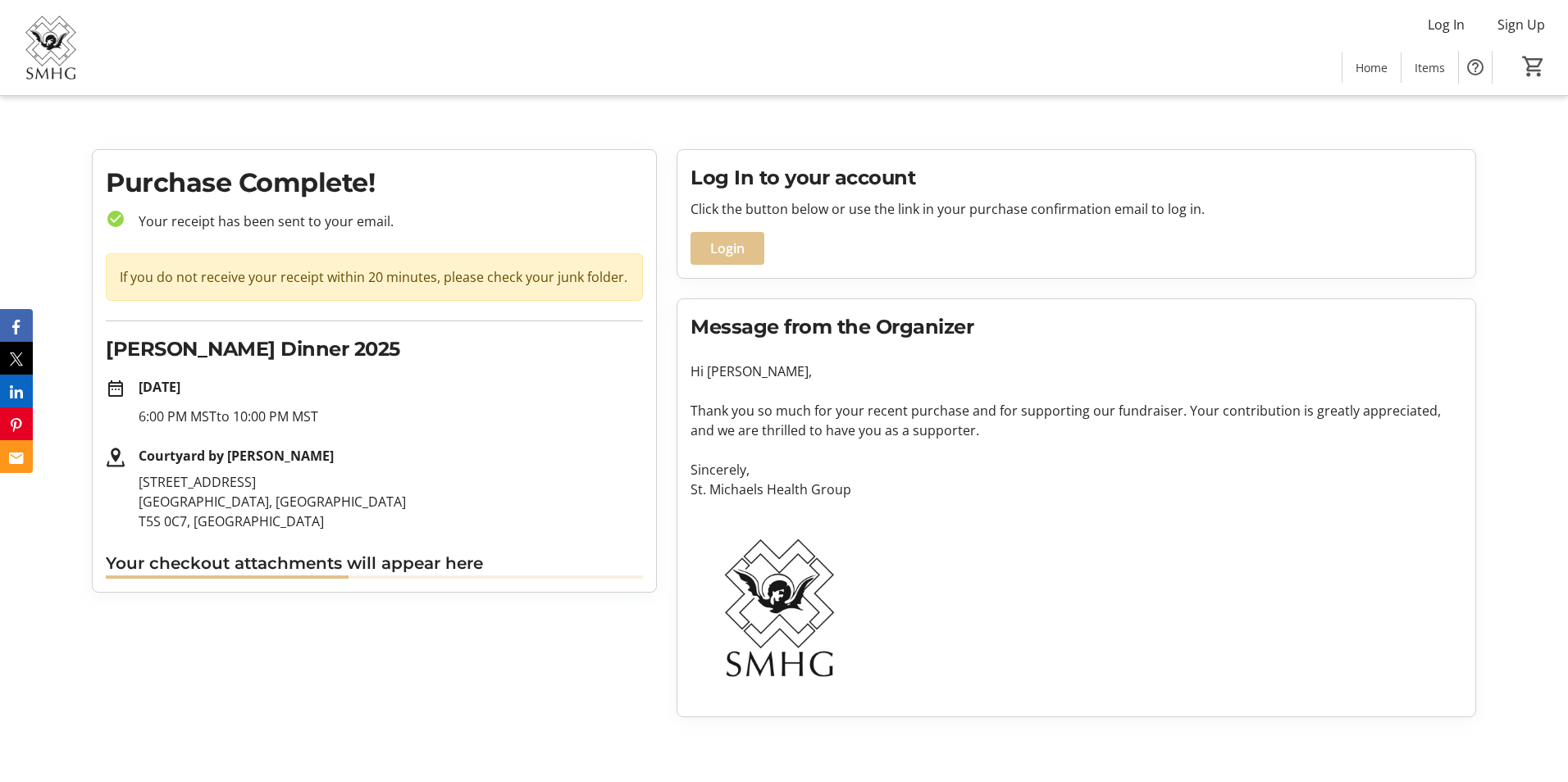
click at [972, 404] on p "Thank you so much for your recent purchase and for supporting our fundraiser. Y…" at bounding box center [1077, 420] width 772 height 39
